Goal: Use online tool/utility: Utilize a website feature to perform a specific function

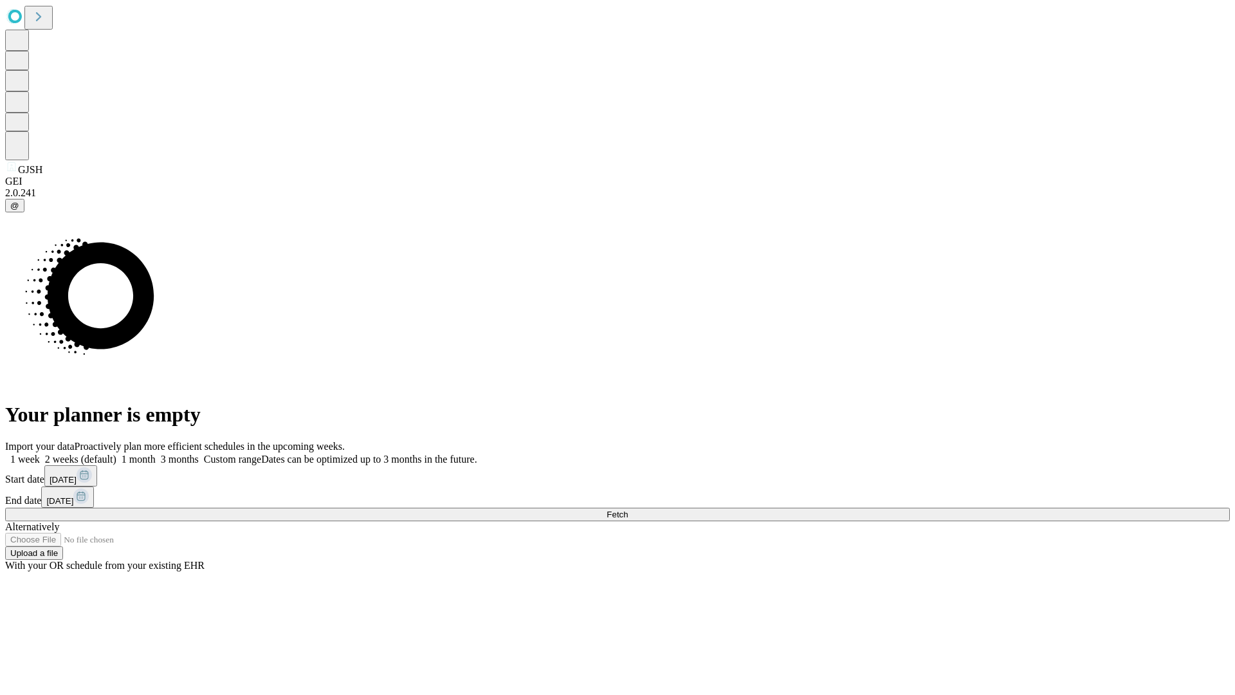
click at [628, 509] on span "Fetch" at bounding box center [617, 514] width 21 height 10
